Goal: Navigation & Orientation: Find specific page/section

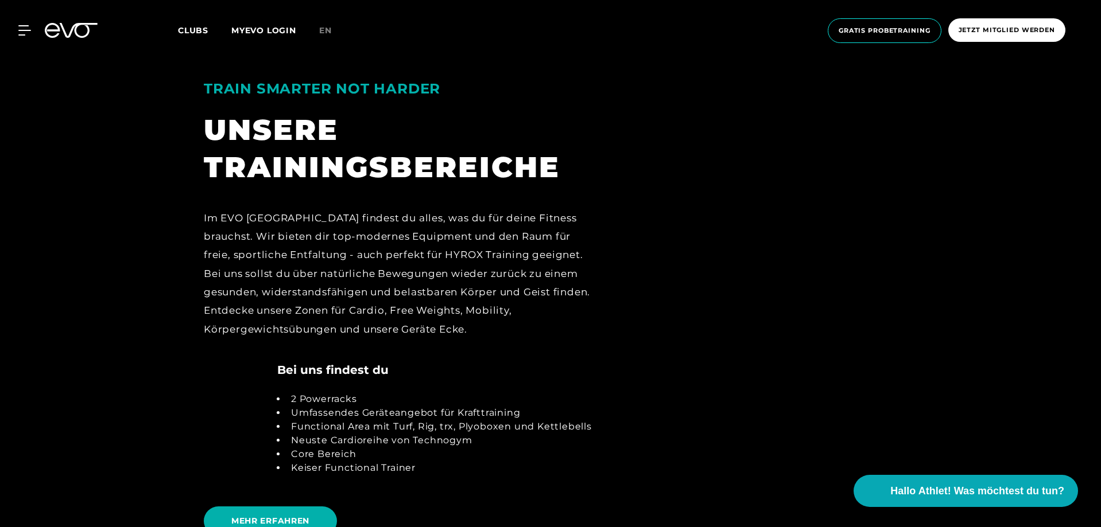
scroll to position [2468, 0]
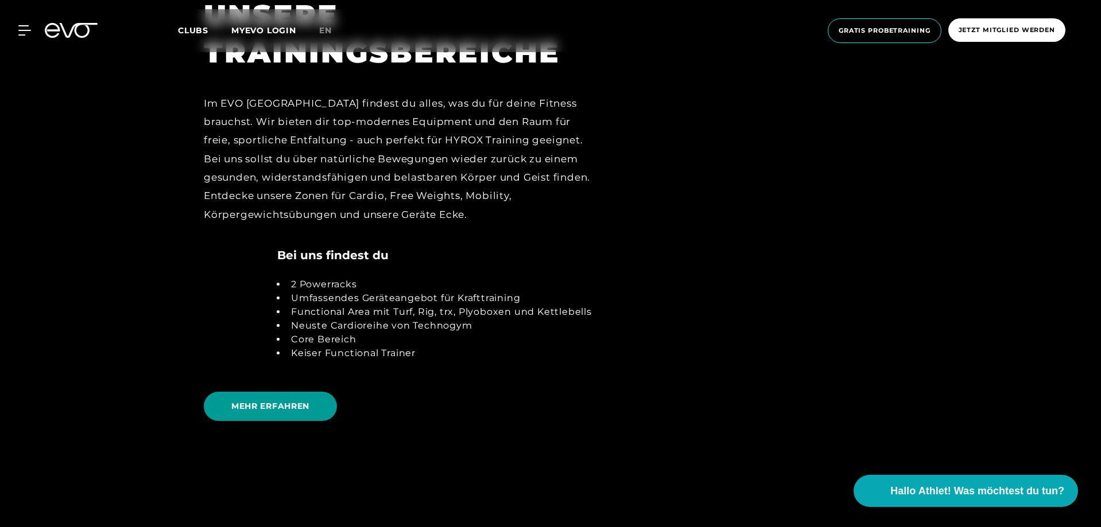
click at [255, 398] on span "MEHR ERFAHREN" at bounding box center [270, 406] width 133 height 29
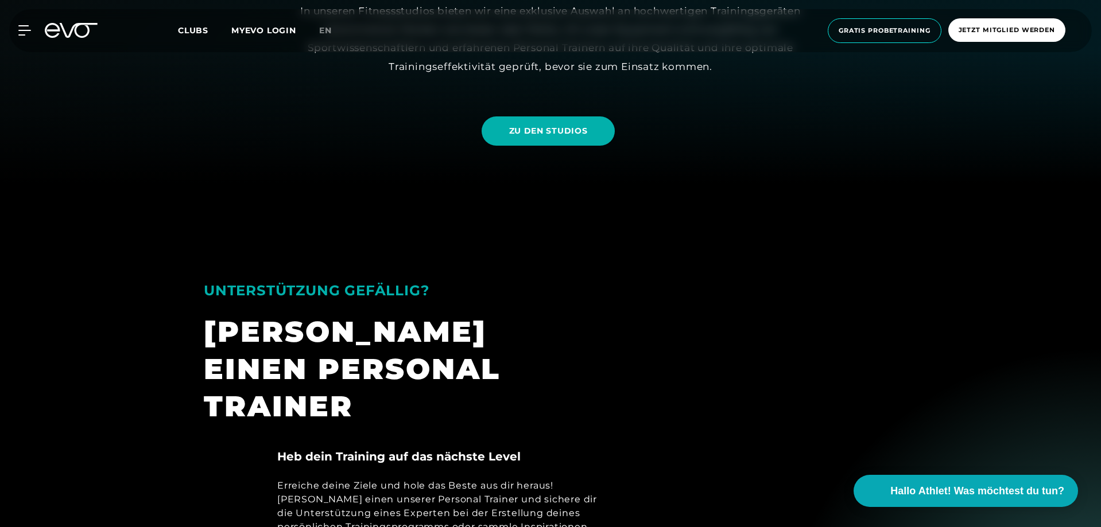
scroll to position [459, 0]
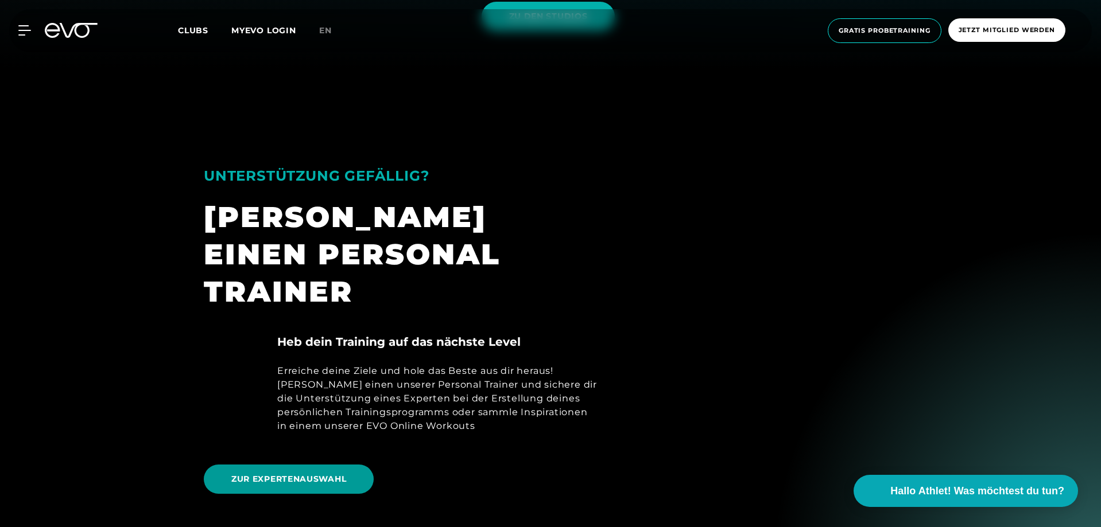
click at [275, 473] on span "ZUR EXPERTENAUSWAHL" at bounding box center [288, 479] width 115 height 12
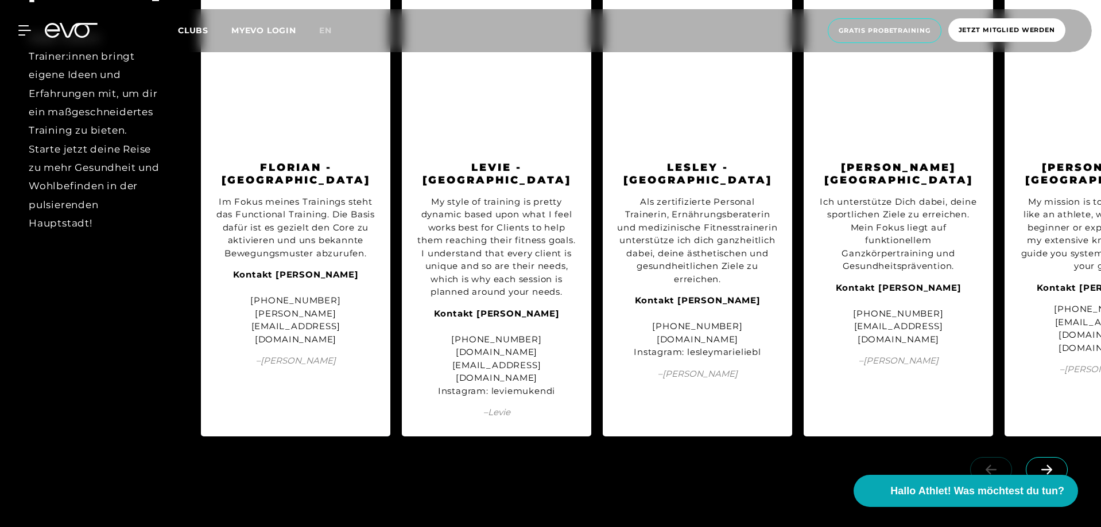
scroll to position [1435, 0]
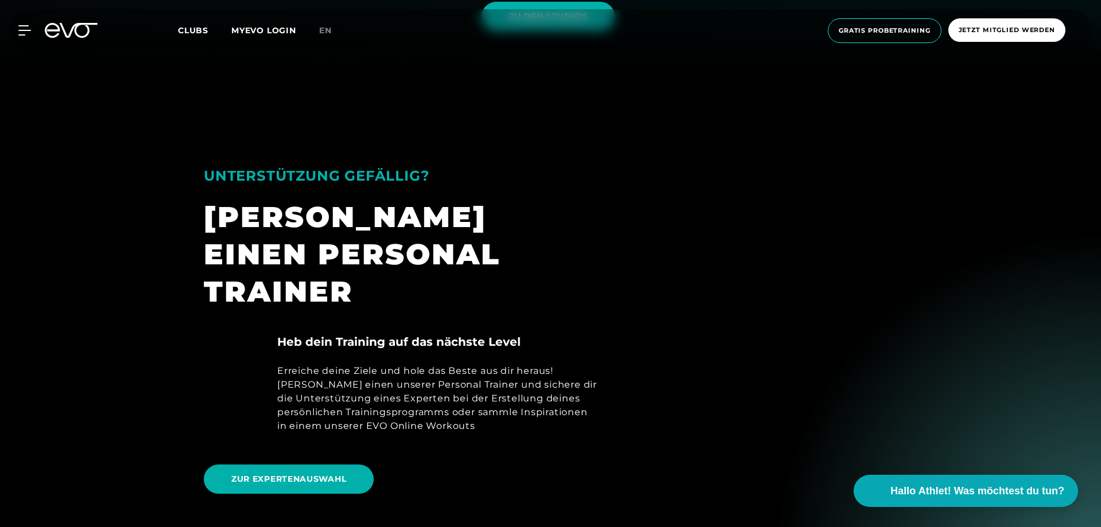
scroll to position [287, 0]
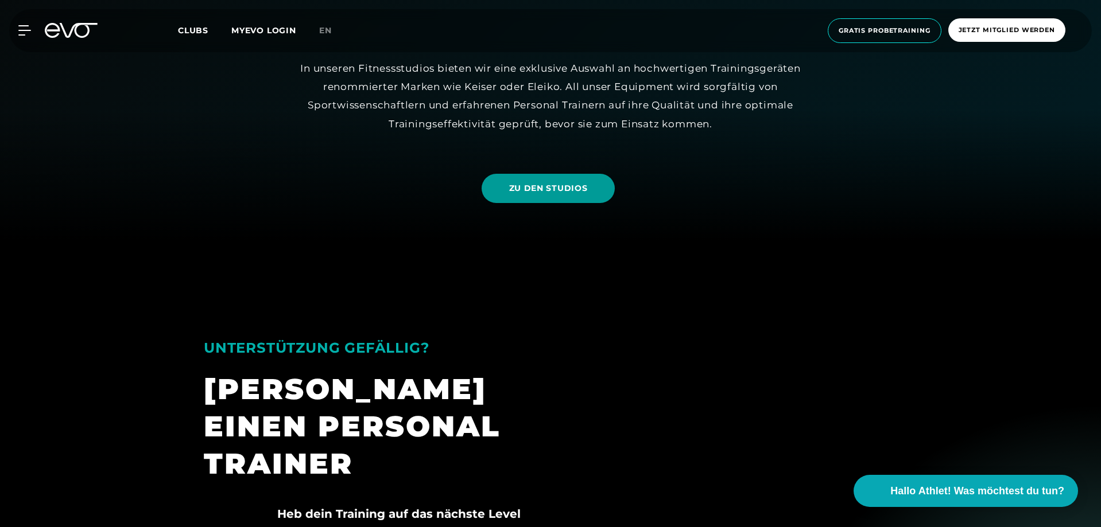
click at [568, 189] on span "ZU DEN STUDIOS" at bounding box center [548, 189] width 79 height 12
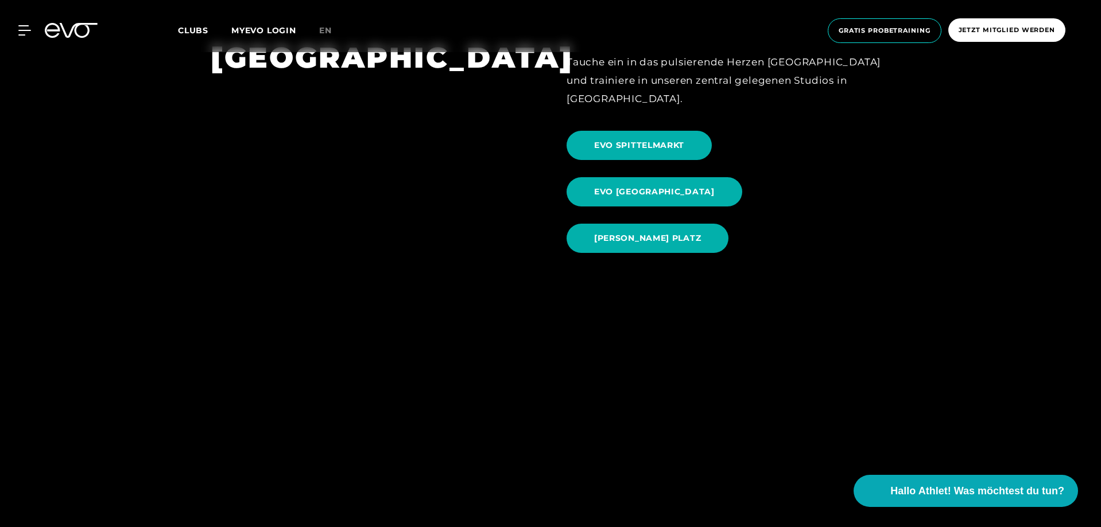
scroll to position [1263, 0]
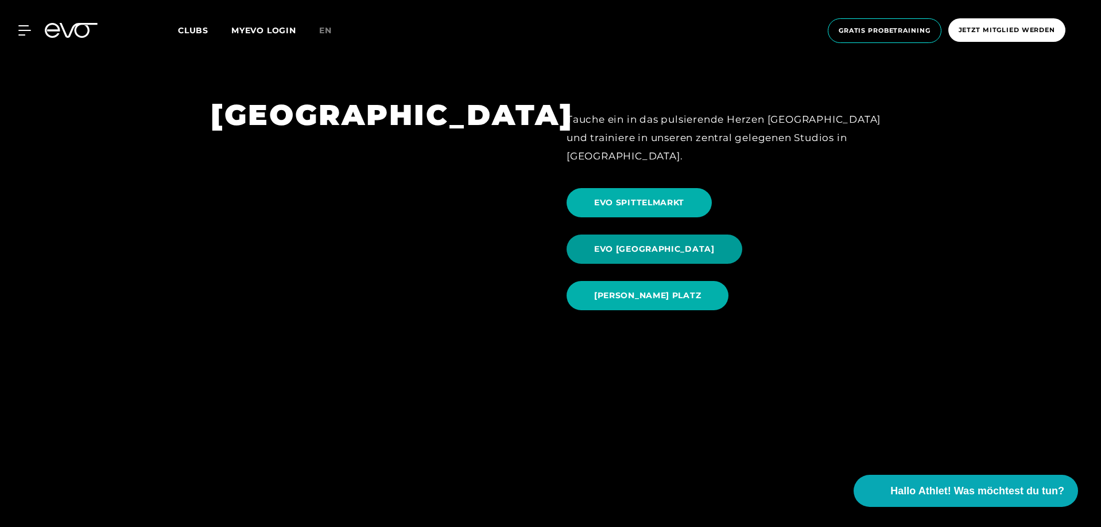
click at [715, 243] on span "EVO [GEOGRAPHIC_DATA]" at bounding box center [654, 249] width 121 height 12
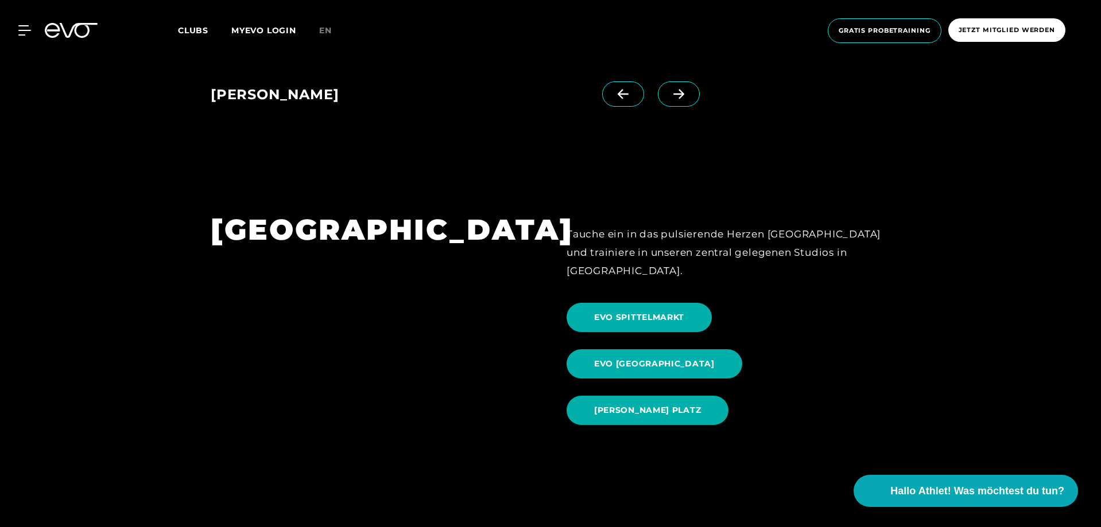
scroll to position [1205, 0]
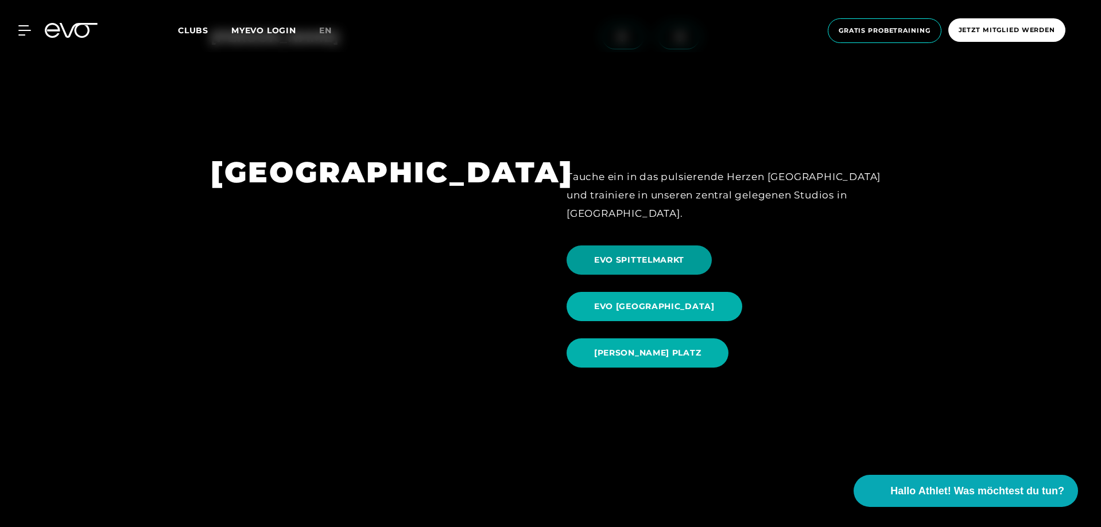
click at [640, 254] on span "EVO SPITTELMARKT" at bounding box center [639, 260] width 90 height 12
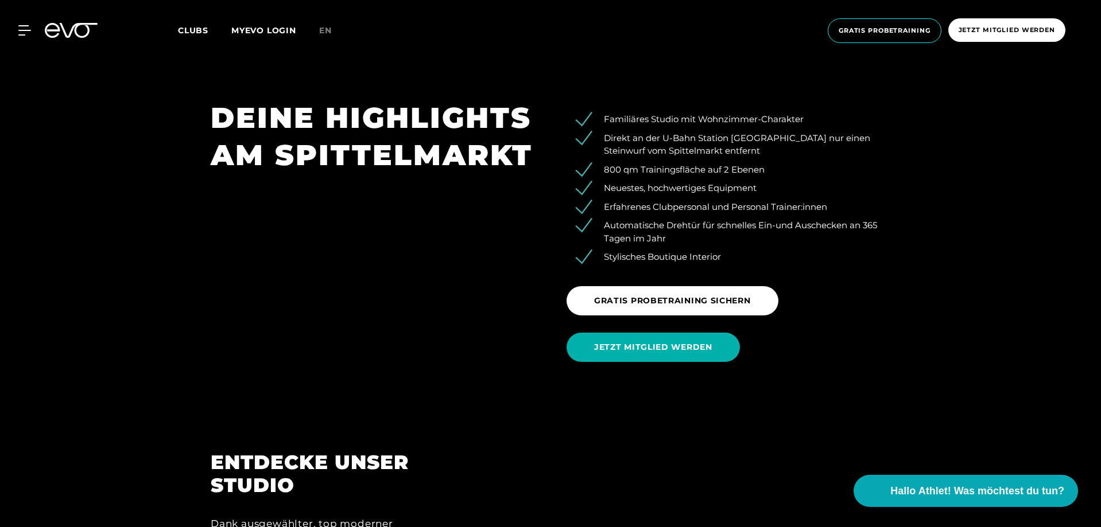
scroll to position [1550, 0]
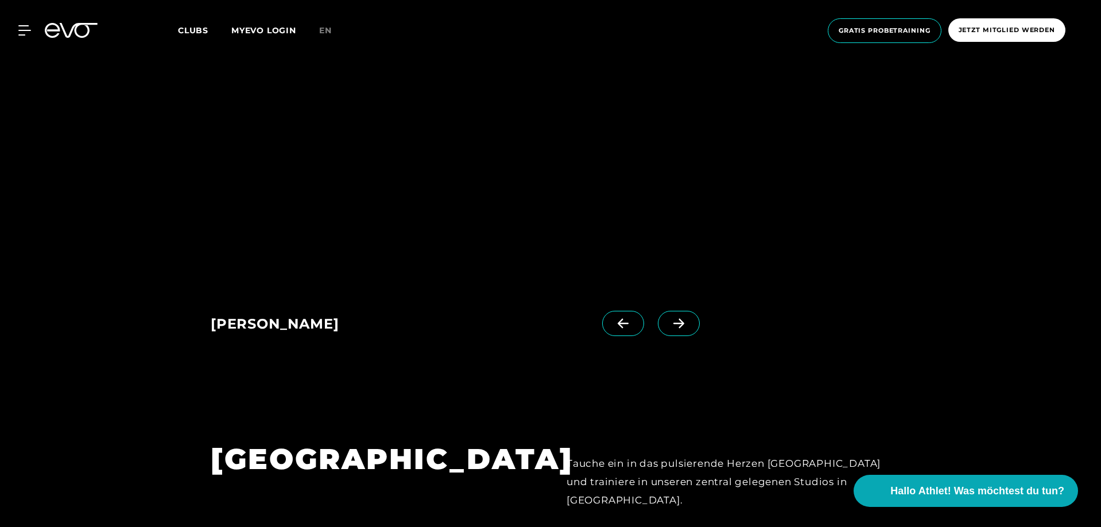
scroll to position [1148, 0]
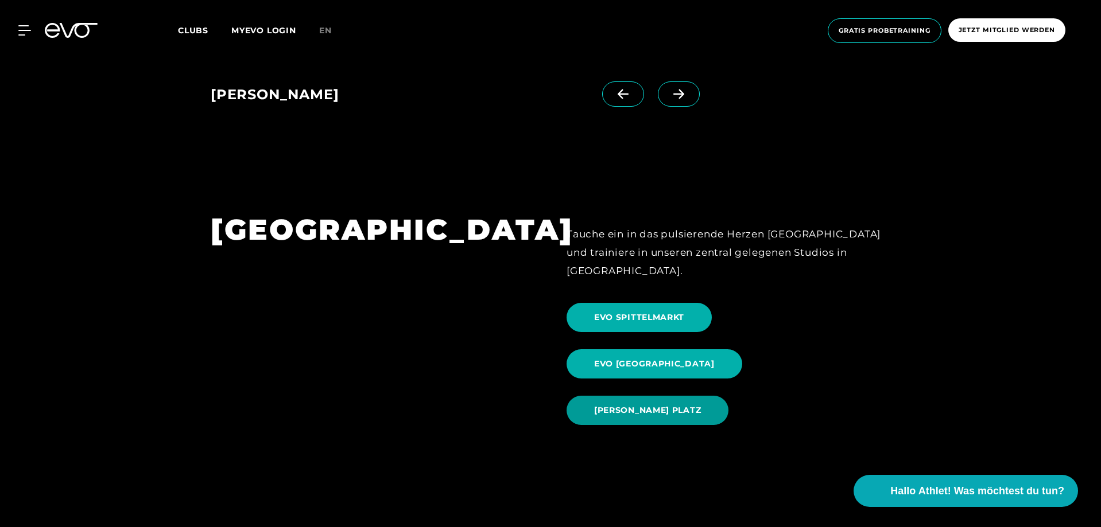
click at [640, 405] on span "[PERSON_NAME] PLATZ" at bounding box center [647, 411] width 107 height 12
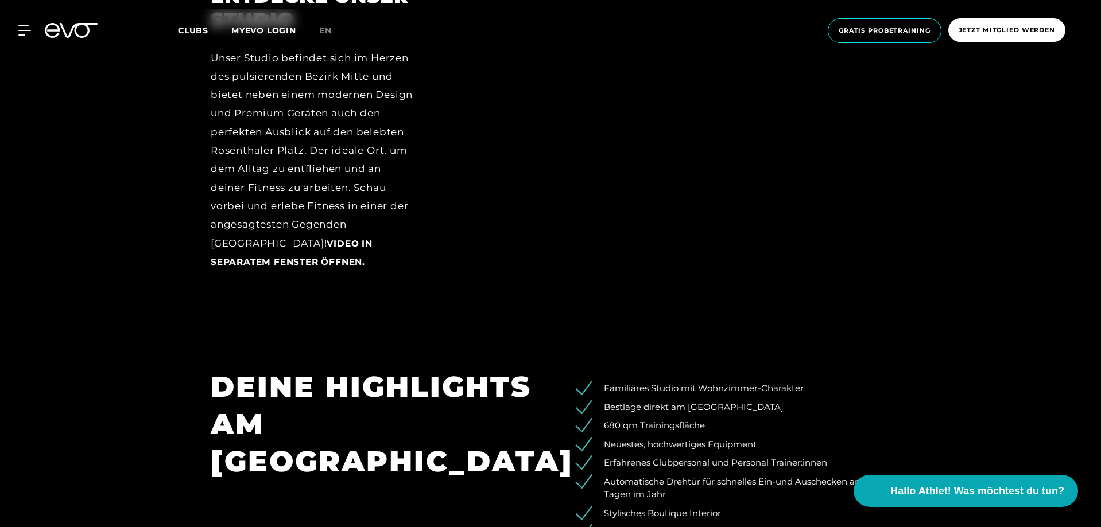
scroll to position [1837, 0]
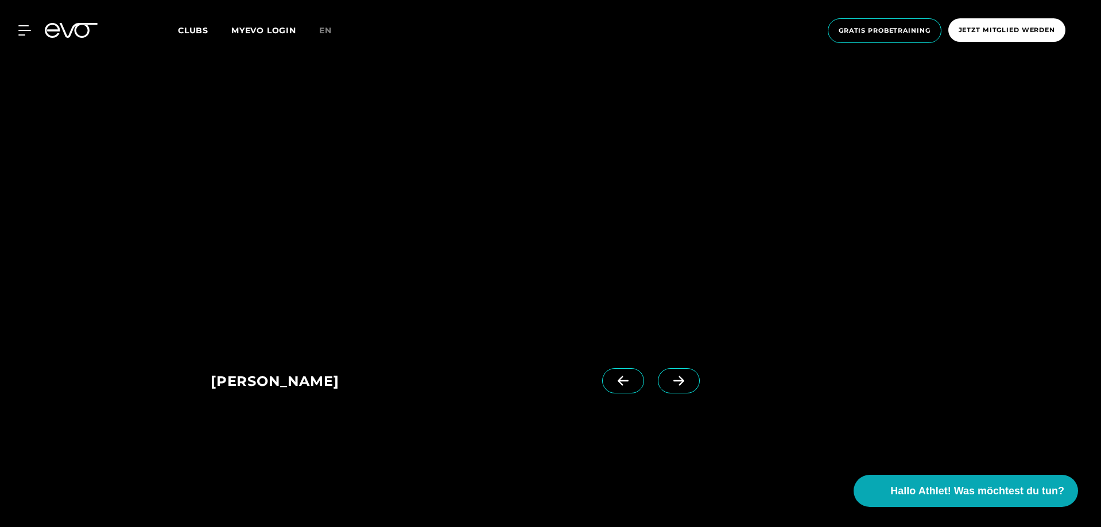
scroll to position [1090, 0]
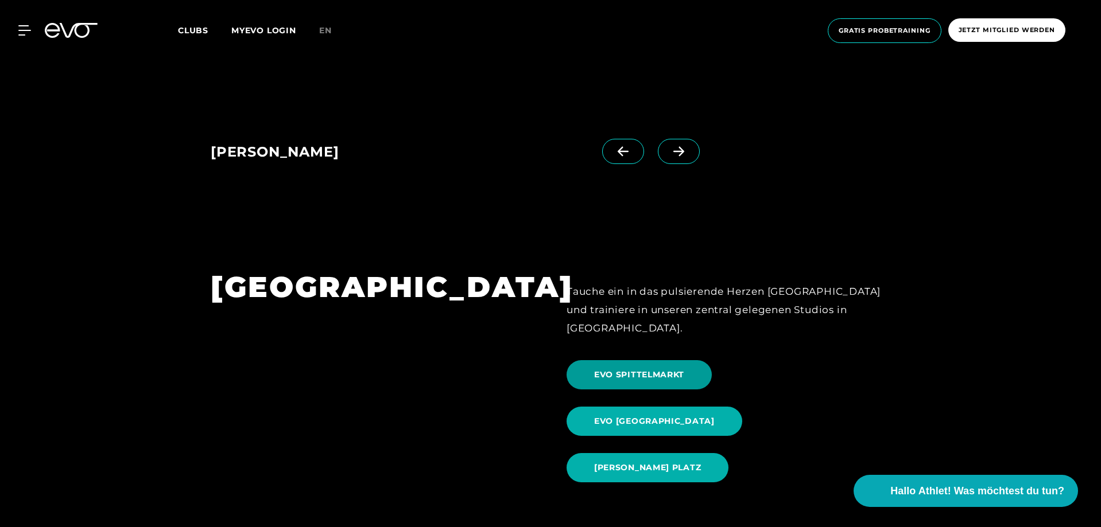
click at [644, 360] on span "EVO SPITTELMARKT" at bounding box center [638, 374] width 145 height 29
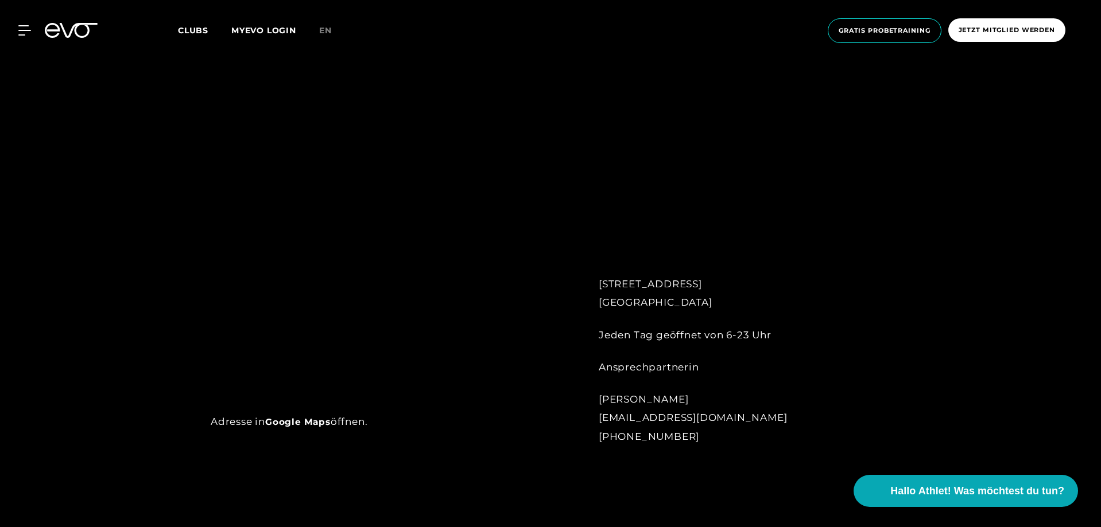
scroll to position [689, 0]
